Goal: Task Accomplishment & Management: Complete application form

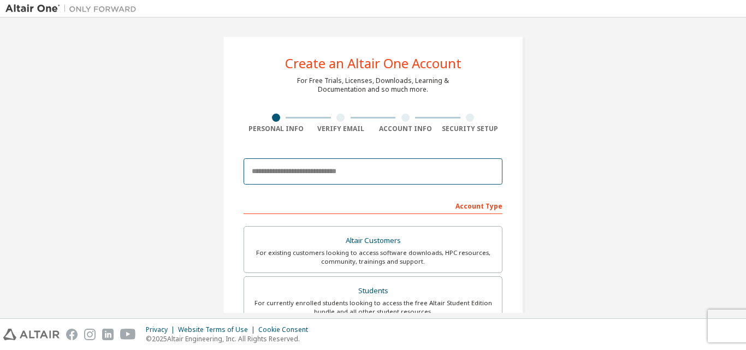
click at [423, 175] on input "email" at bounding box center [373, 171] width 259 height 26
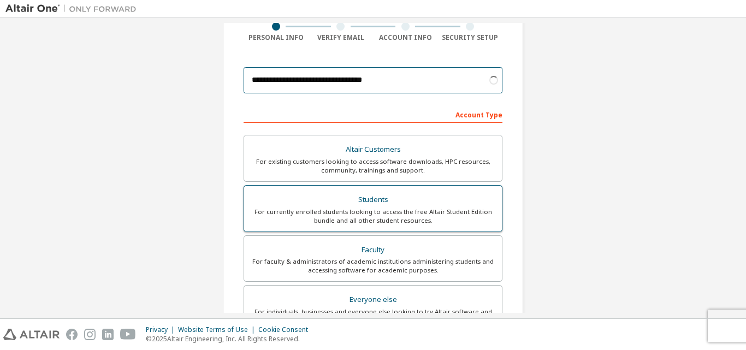
type input "**********"
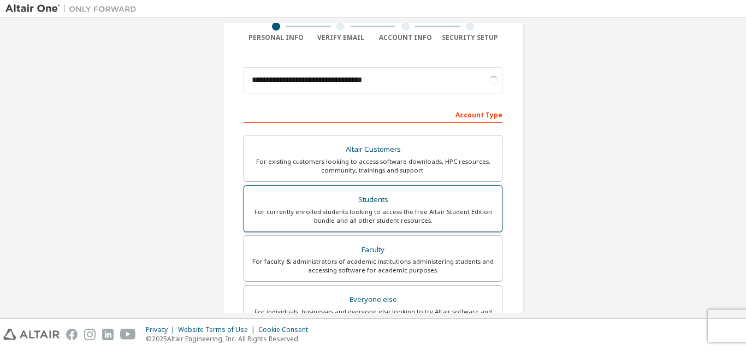
click at [292, 209] on div "For currently enrolled students looking to access the free Altair Student Editi…" at bounding box center [373, 216] width 245 height 17
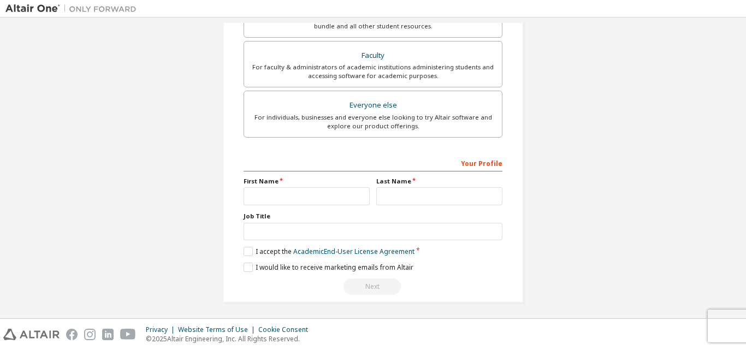
scroll to position [288, 0]
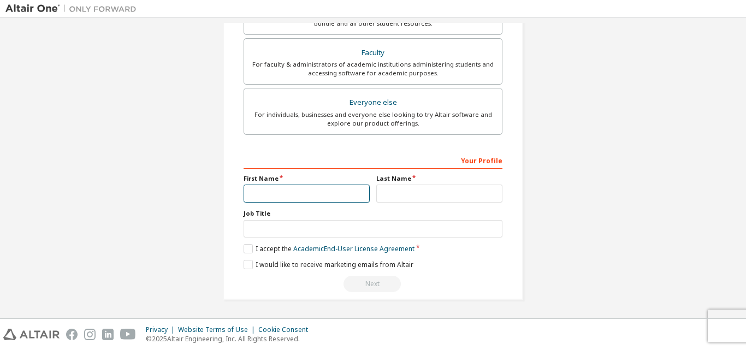
click at [284, 195] on input "text" at bounding box center [307, 194] width 126 height 18
type input "********"
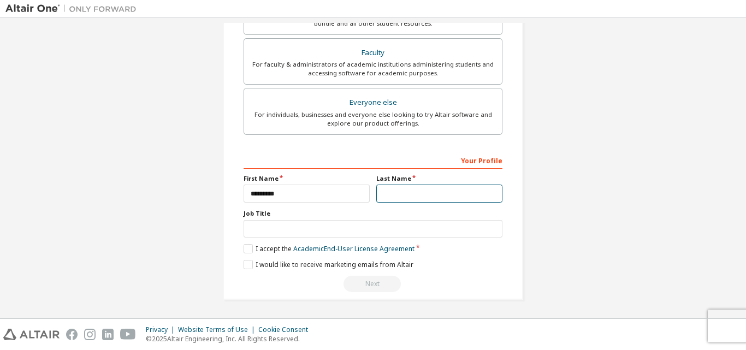
click at [409, 189] on input "text" at bounding box center [439, 194] width 126 height 18
type input "********"
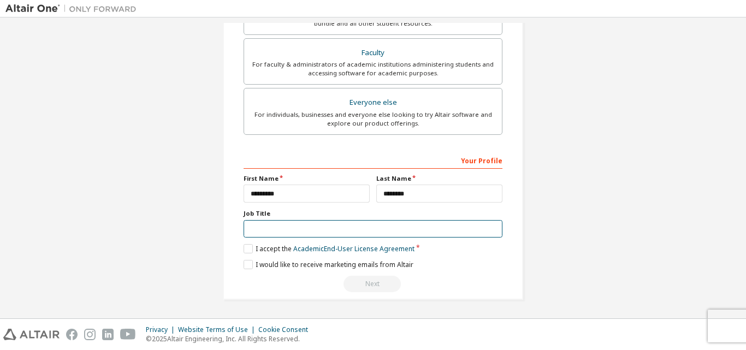
click at [380, 229] on input "text" at bounding box center [373, 229] width 259 height 18
type input "*******"
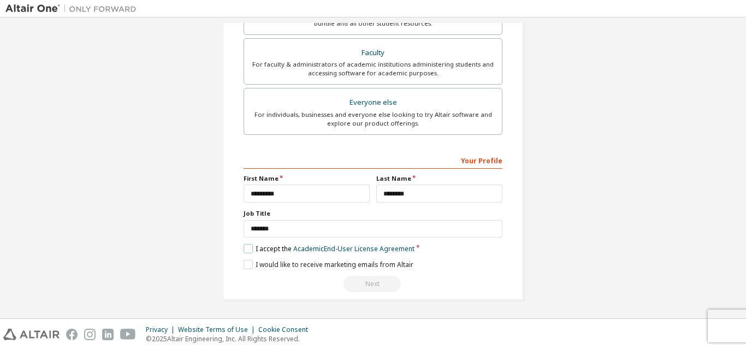
click at [251, 247] on label "I accept the Academic End-User License Agreement" at bounding box center [329, 248] width 171 height 9
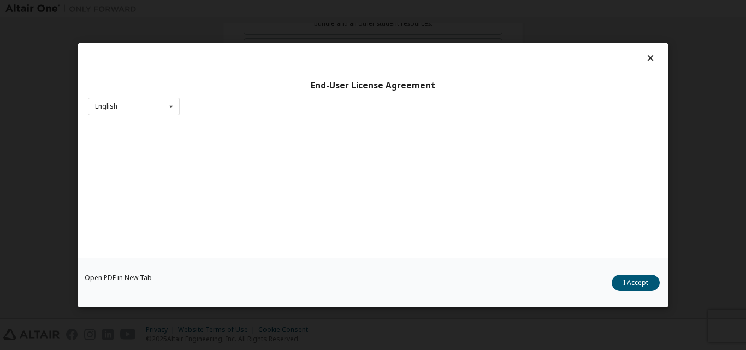
click at [246, 260] on div "Open PDF in New Tab I Accept" at bounding box center [373, 282] width 590 height 50
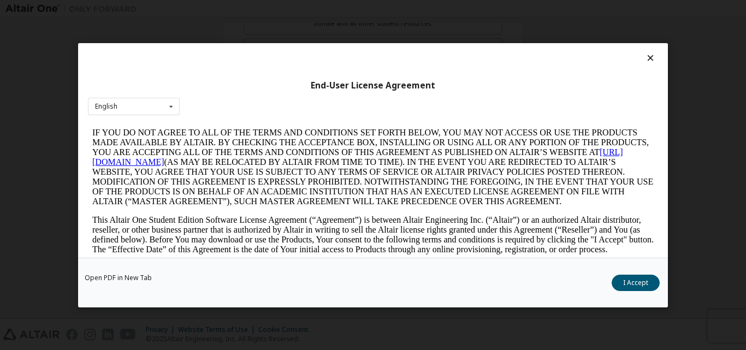
scroll to position [91, 0]
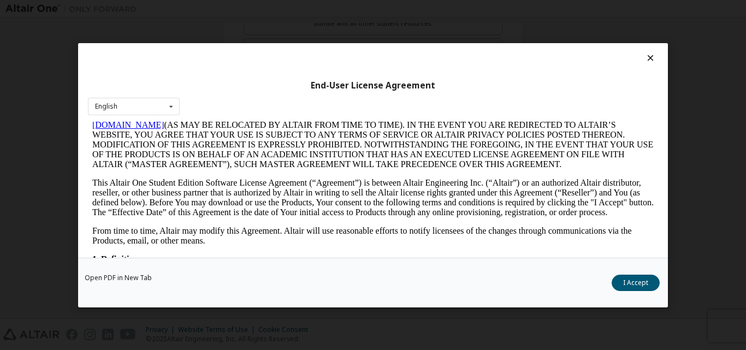
click at [646, 58] on icon at bounding box center [650, 58] width 11 height 10
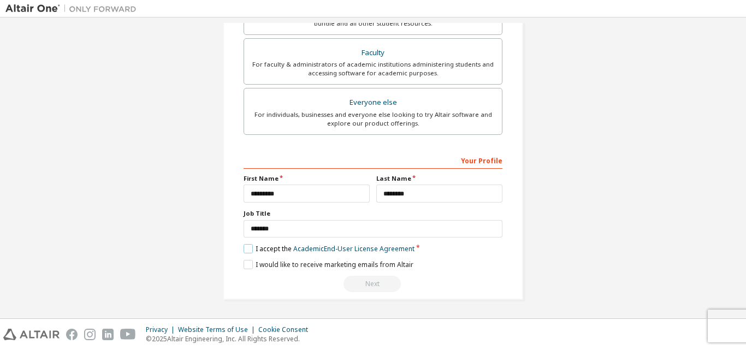
click at [244, 251] on label "I accept the Academic End-User License Agreement" at bounding box center [329, 248] width 171 height 9
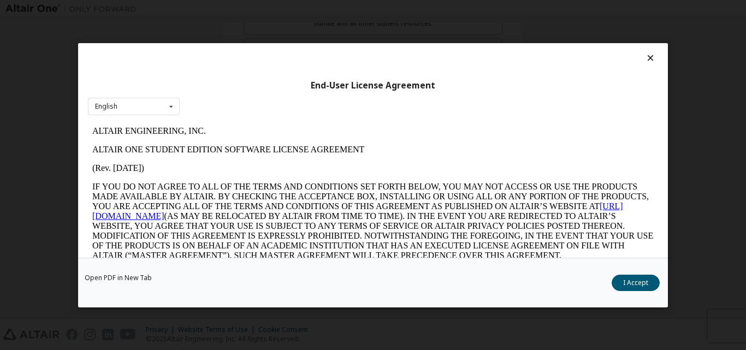
scroll to position [1256, 0]
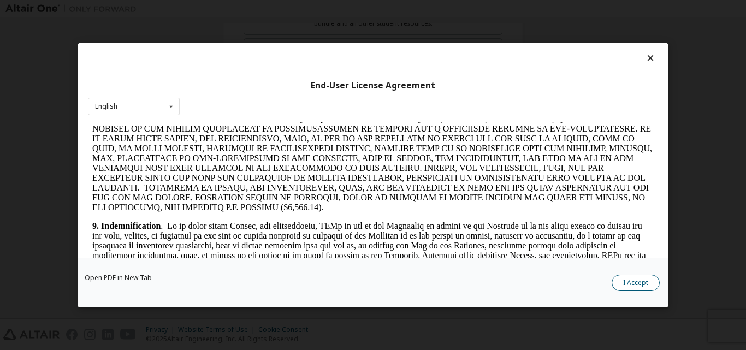
click at [632, 279] on button "I Accept" at bounding box center [636, 282] width 48 height 16
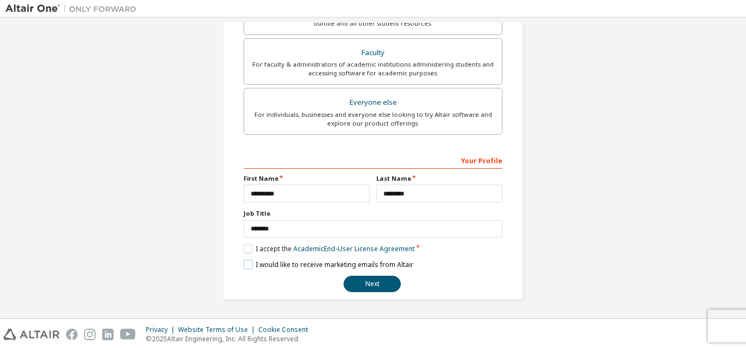
click at [244, 265] on label "I would like to receive marketing emails from Altair" at bounding box center [329, 264] width 170 height 9
click at [351, 281] on button "Next" at bounding box center [372, 284] width 57 height 16
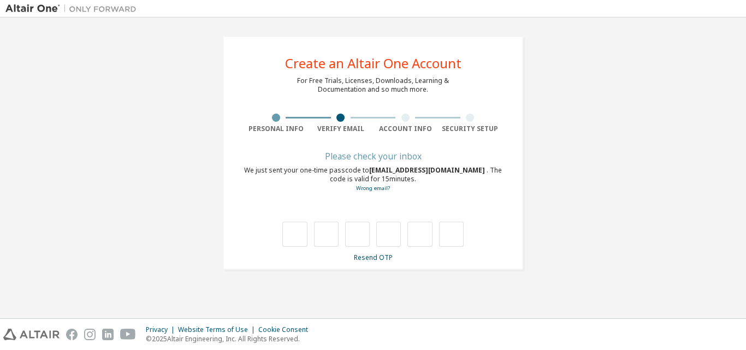
scroll to position [0, 0]
type input "*"
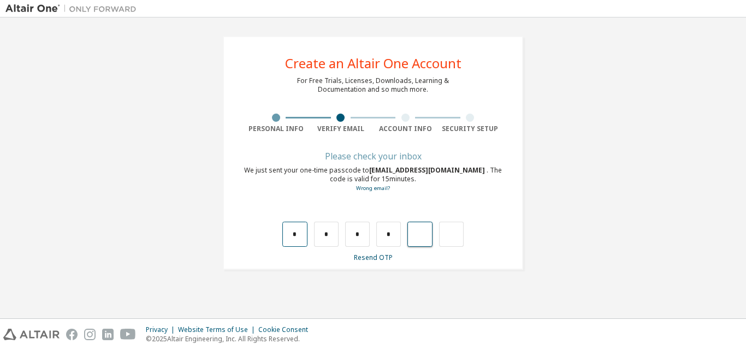
type input "*"
